Goal: Download file/media

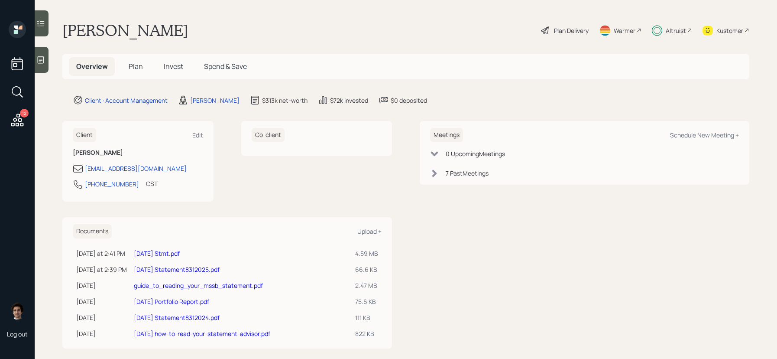
click at [154, 250] on link "2025 Aug 31 Stmt.pdf" at bounding box center [157, 253] width 46 height 8
